Goal: Task Accomplishment & Management: Use online tool/utility

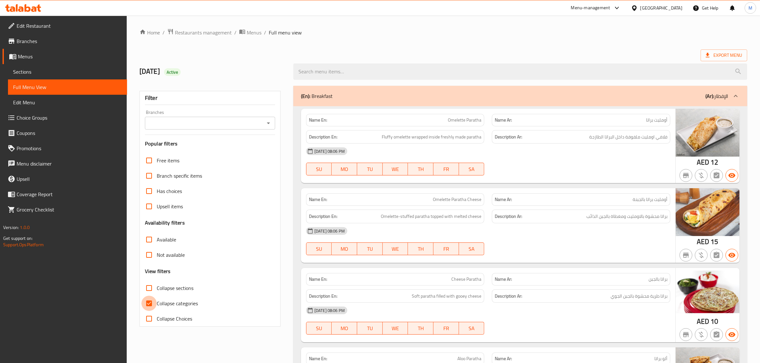
click at [148, 303] on input "Collapse categories" at bounding box center [148, 303] width 15 height 15
checkbox input "false"
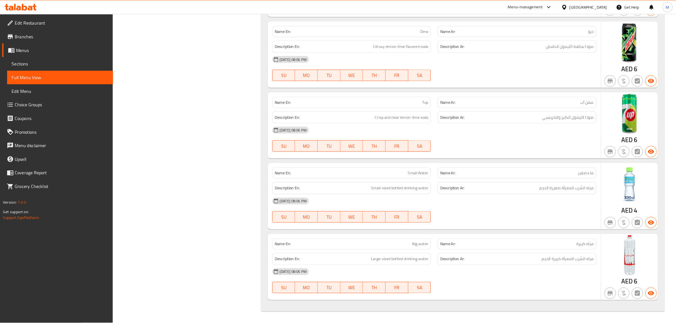
scroll to position [7114, 0]
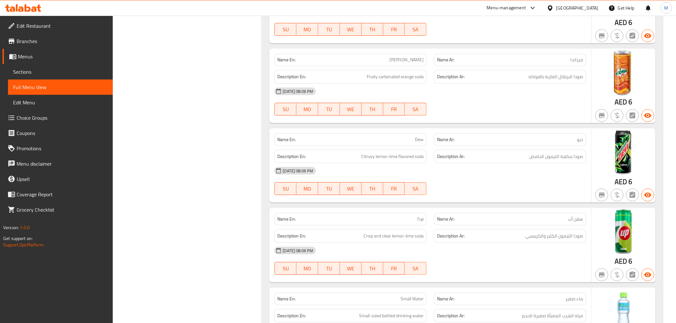
click at [51, 41] on span "Branches" at bounding box center [62, 41] width 91 height 8
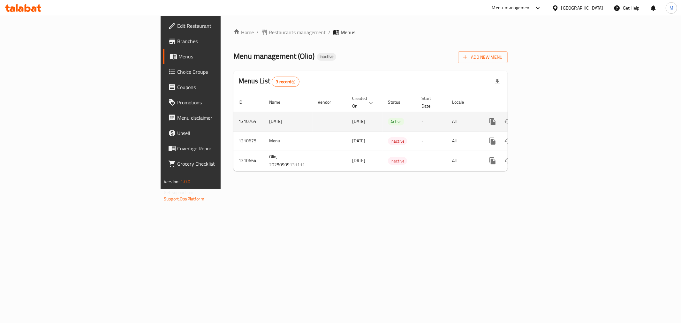
click at [543, 118] on icon "enhanced table" at bounding box center [539, 122] width 8 height 8
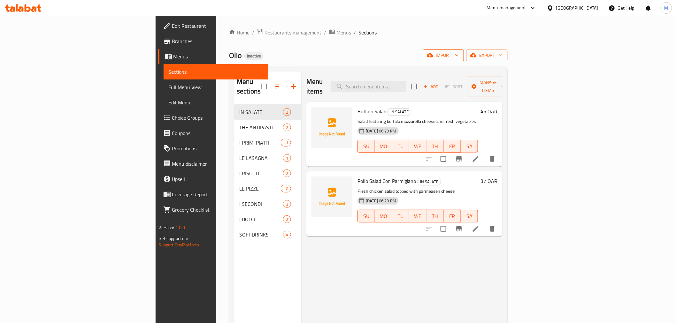
click at [459, 59] on span "import" at bounding box center [443, 55] width 31 height 8
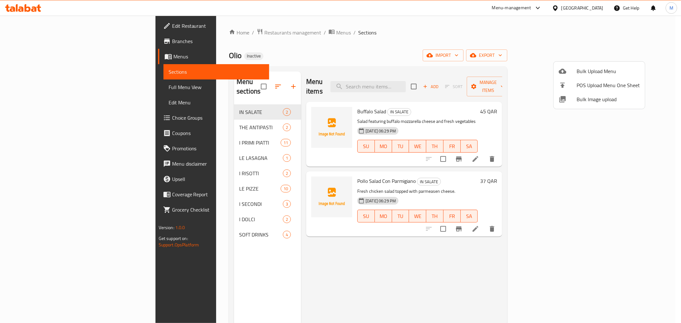
click at [575, 101] on div at bounding box center [568, 99] width 18 height 8
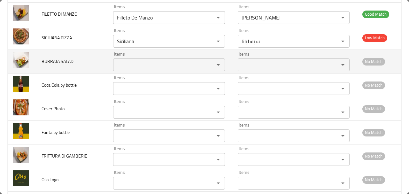
scroll to position [849, 0]
